Goal: Navigation & Orientation: Find specific page/section

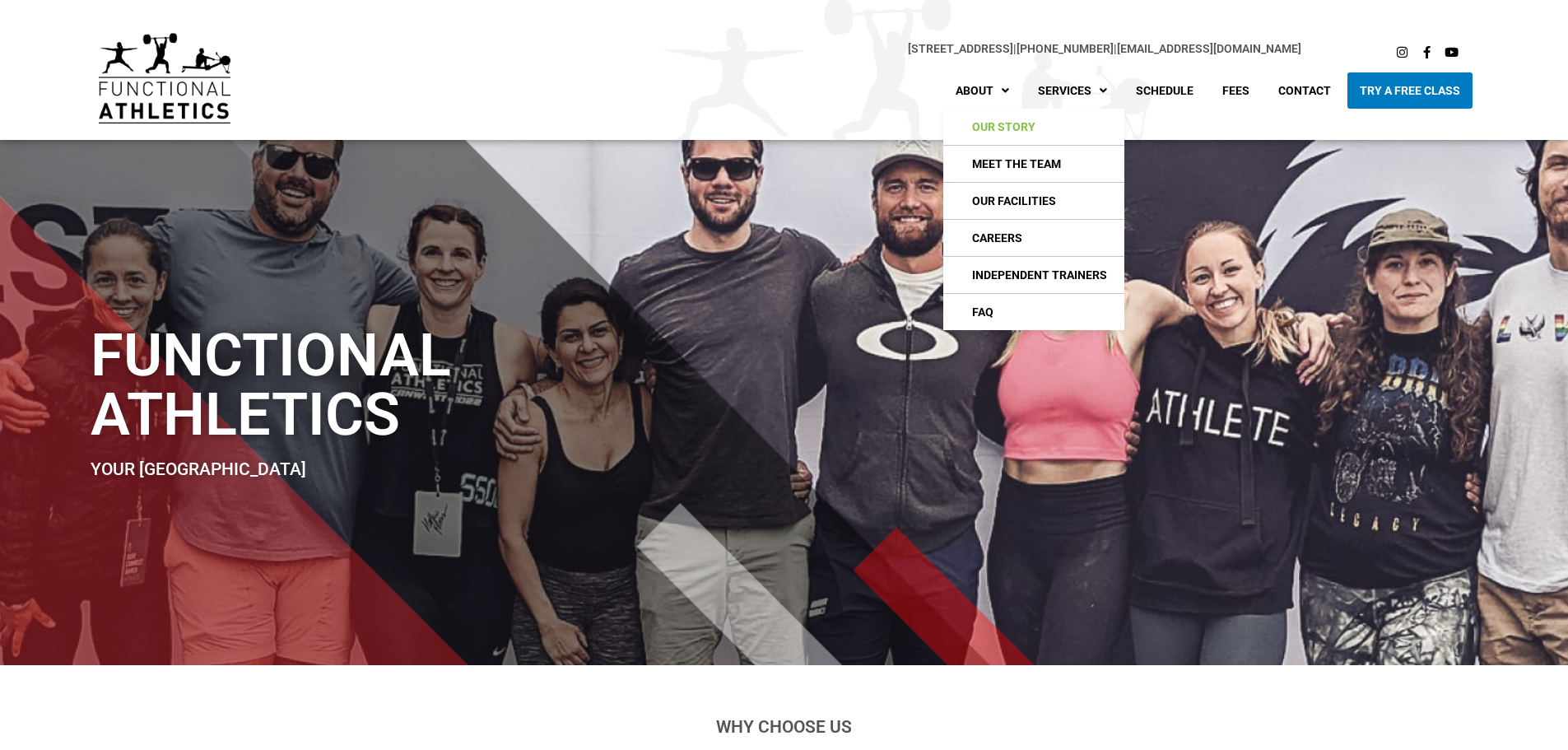
click at [1020, 130] on link "Our Story" at bounding box center [1034, 126] width 181 height 36
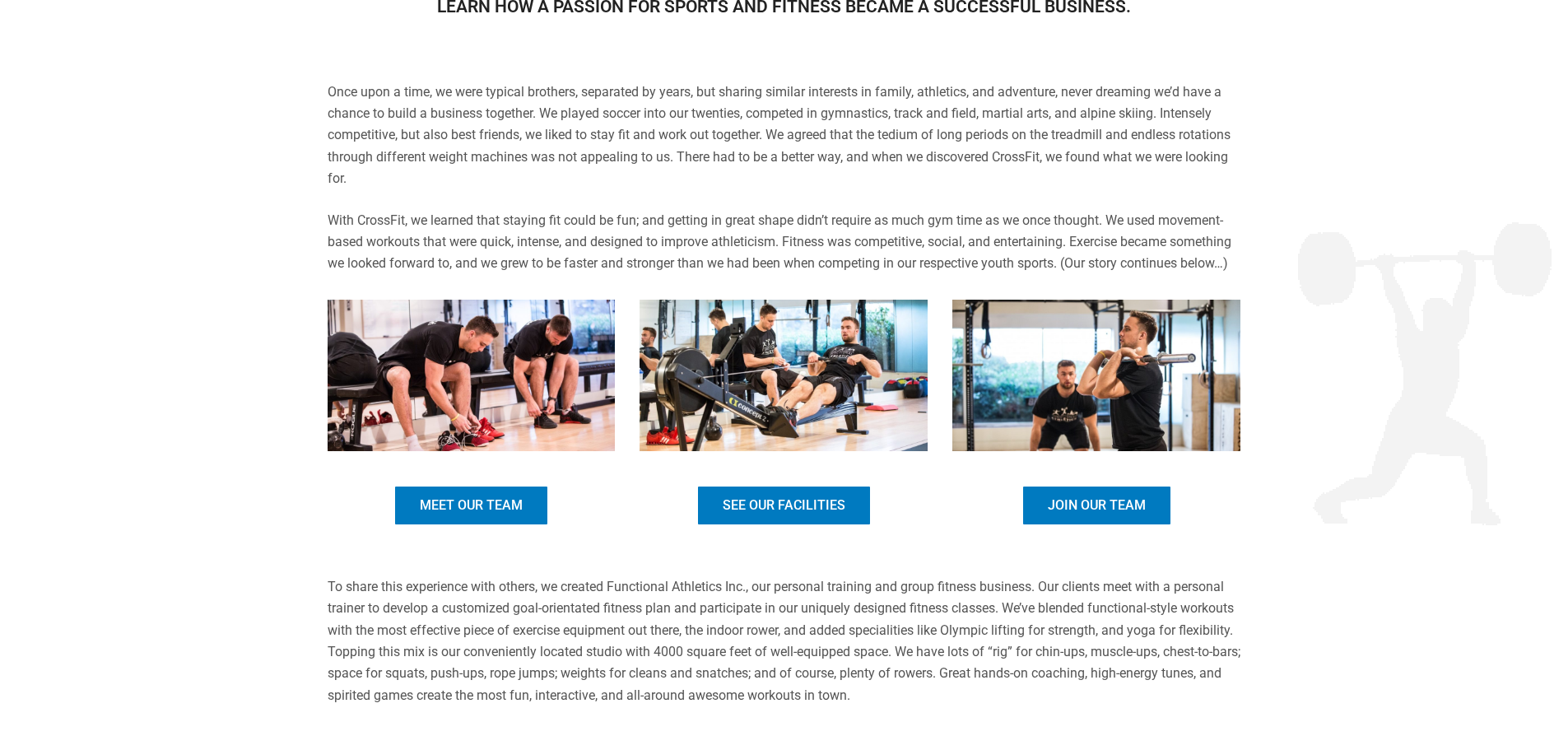
scroll to position [740, 0]
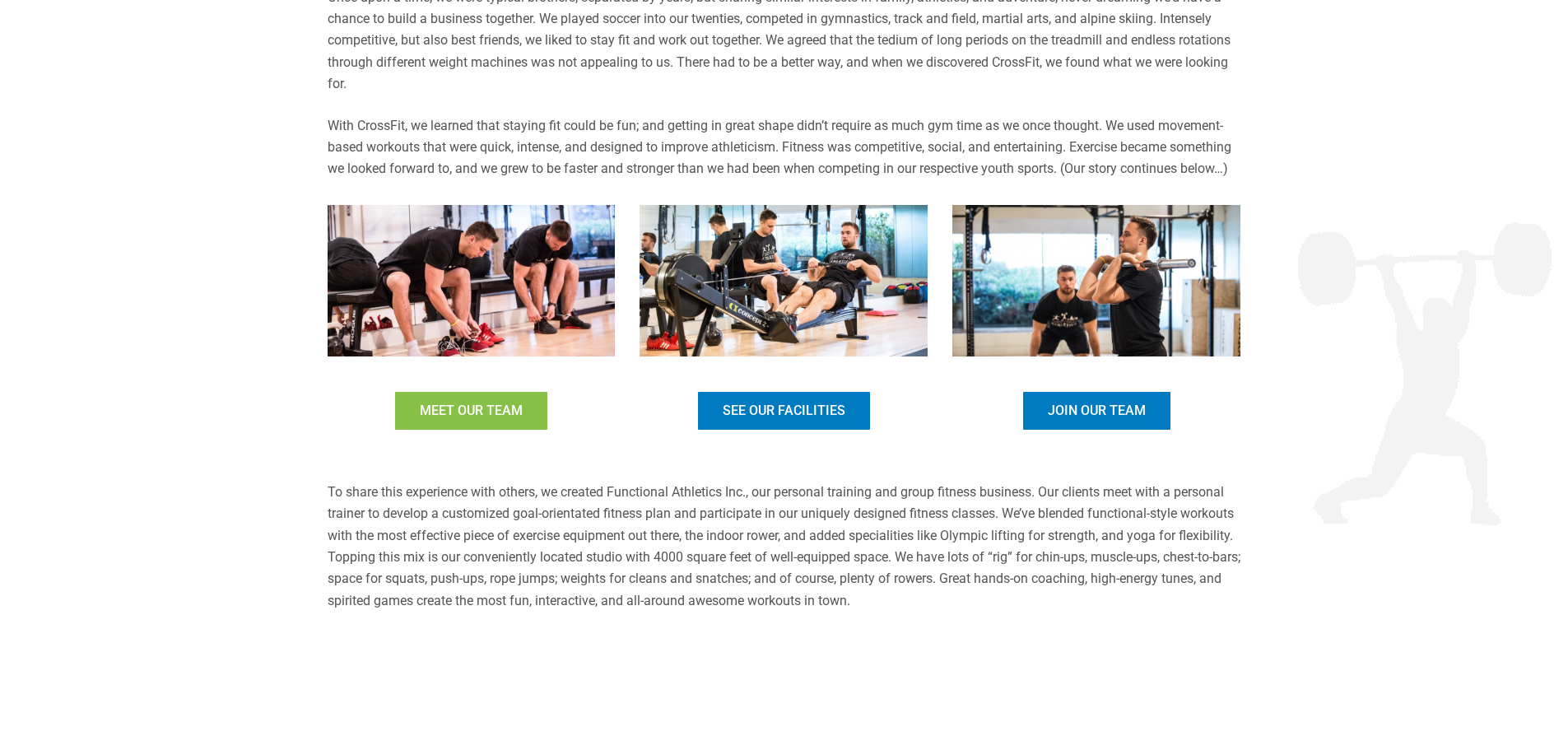
click at [494, 423] on link "Meet Our Team" at bounding box center [471, 410] width 157 height 43
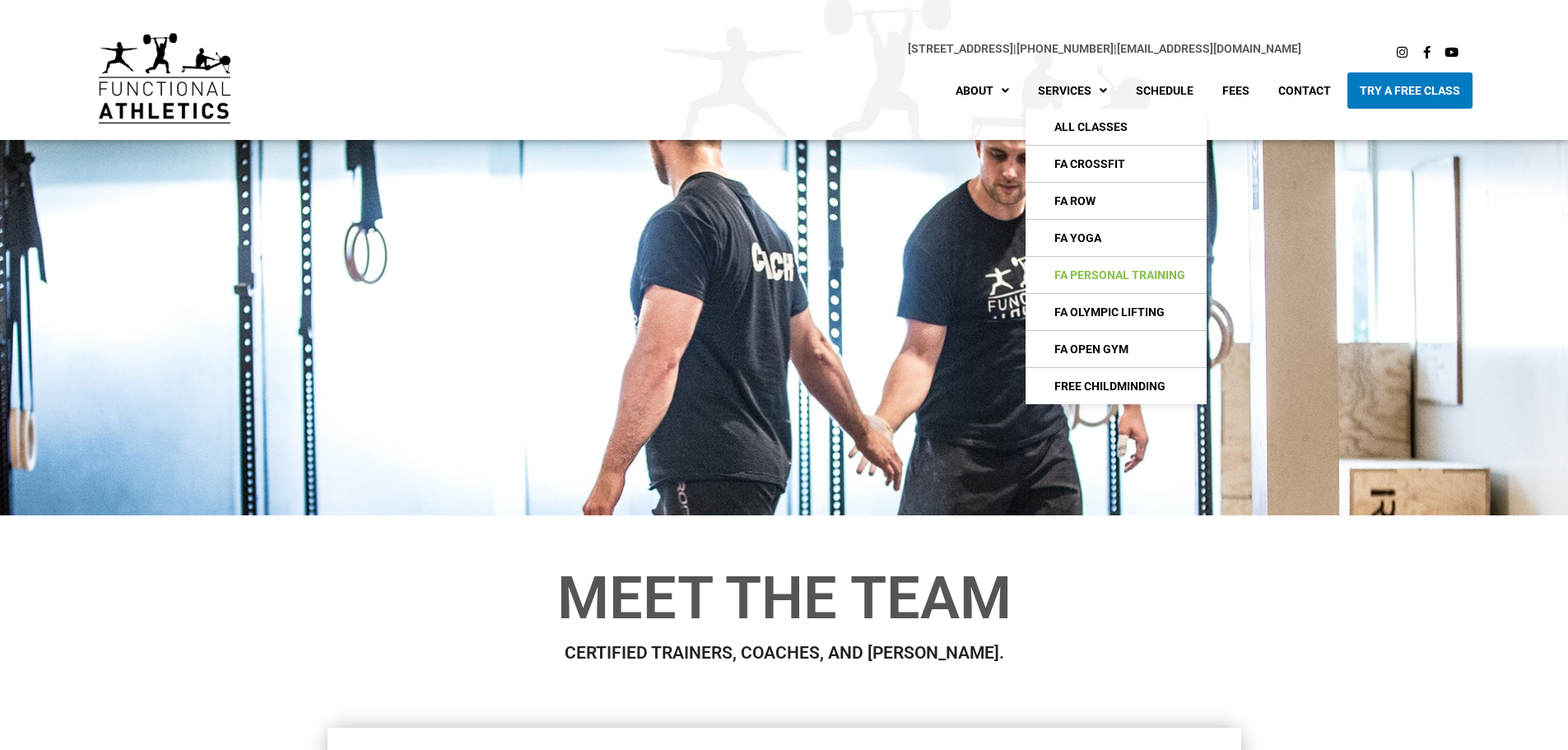
click at [1126, 279] on link "FA Personal Training" at bounding box center [1116, 274] width 181 height 36
